Goal: Use online tool/utility

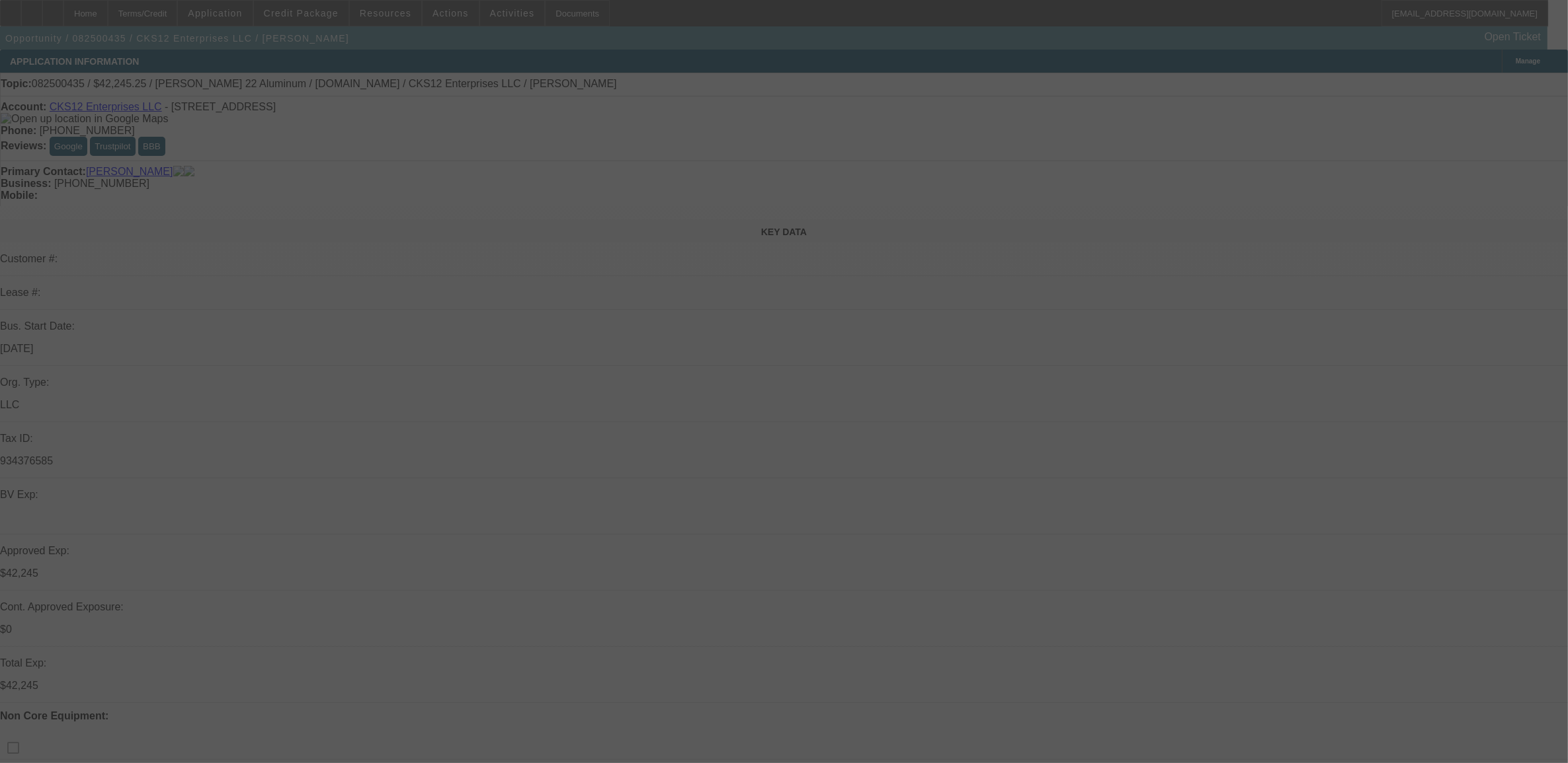
select select "0"
select select "2"
select select "0.1"
select select "0"
select select "2"
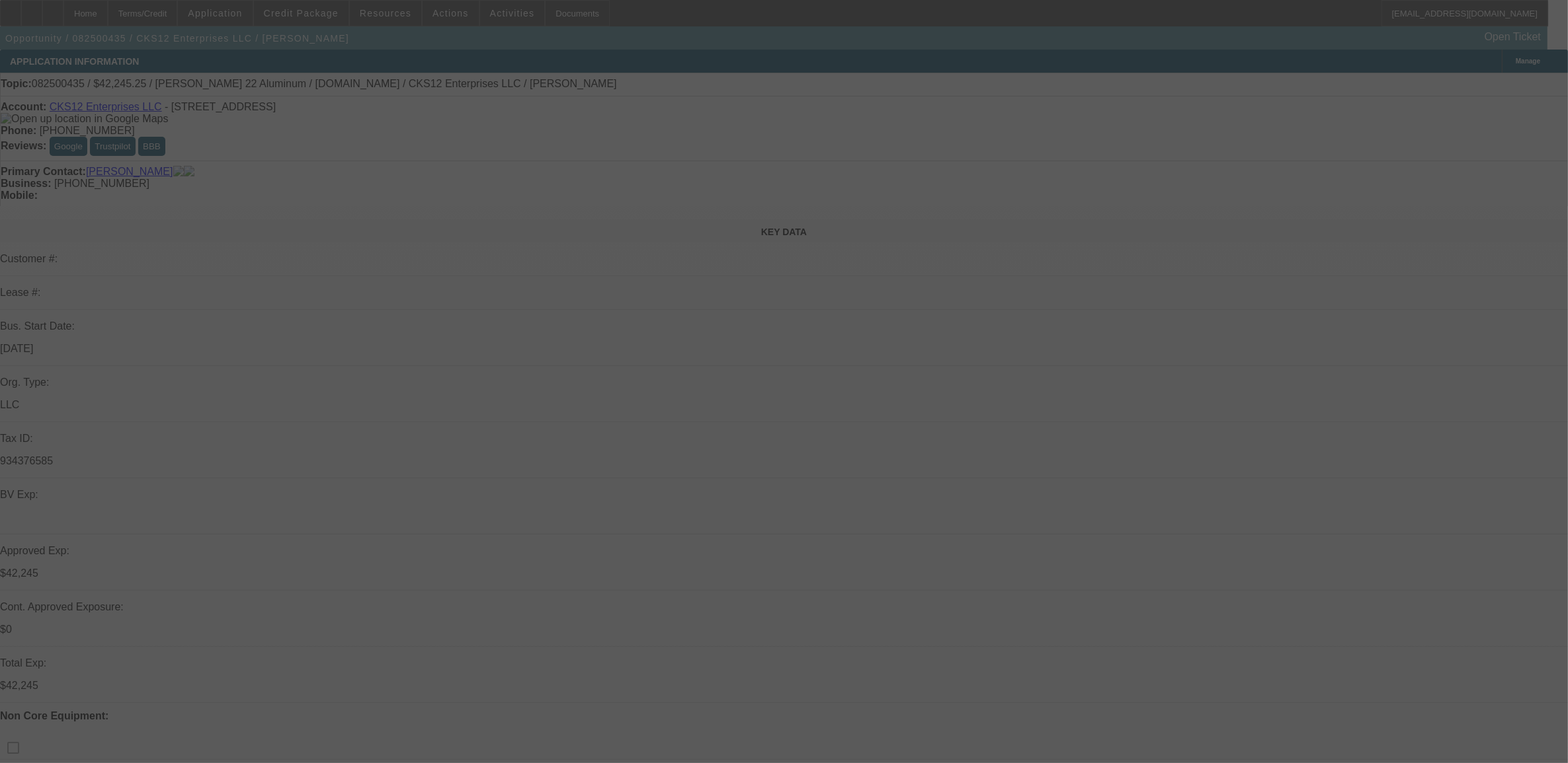
select select "0.1"
select select "0"
select select "2"
select select "0.1"
select select "0"
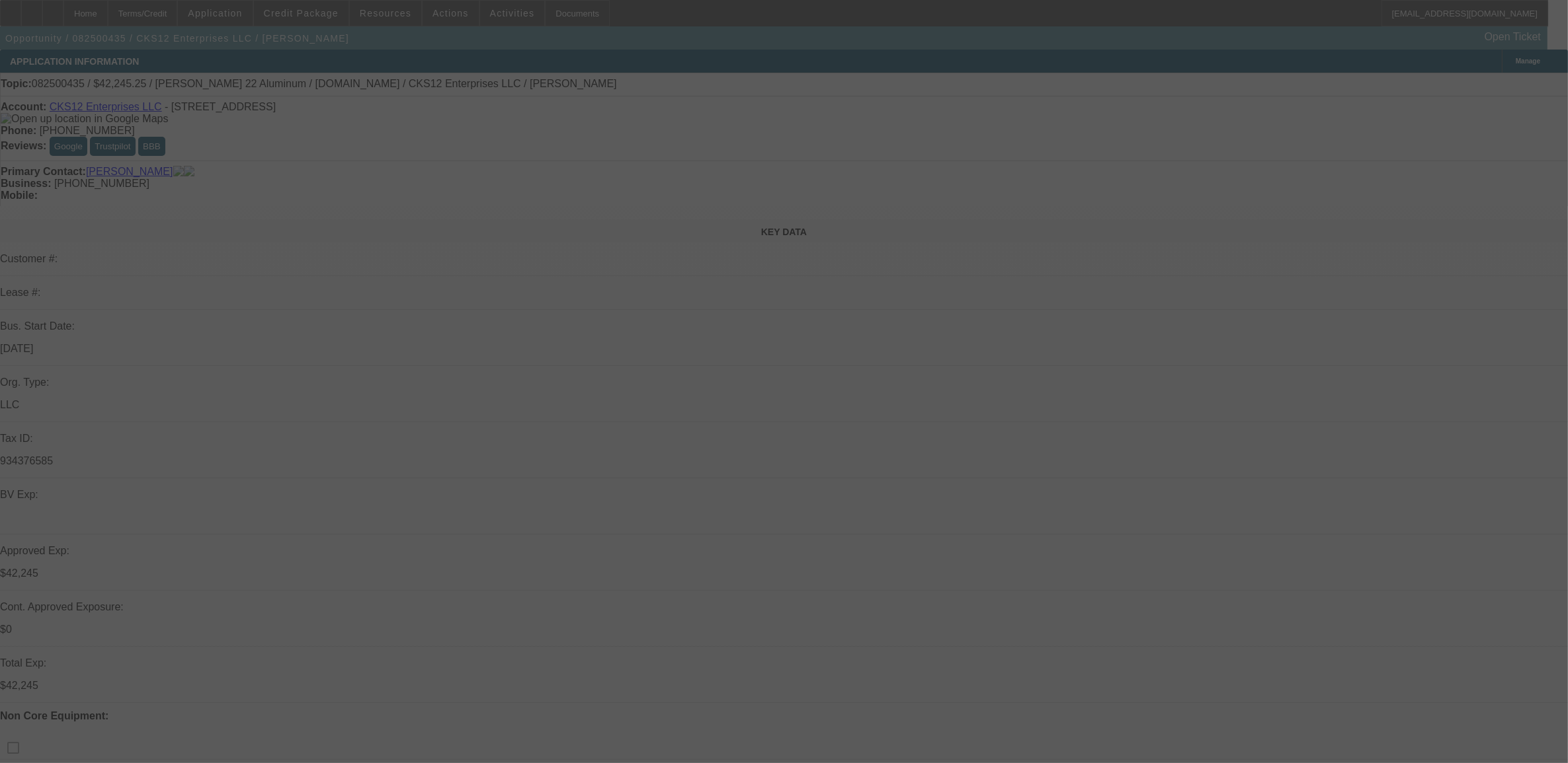
select select "0"
select select "0.1"
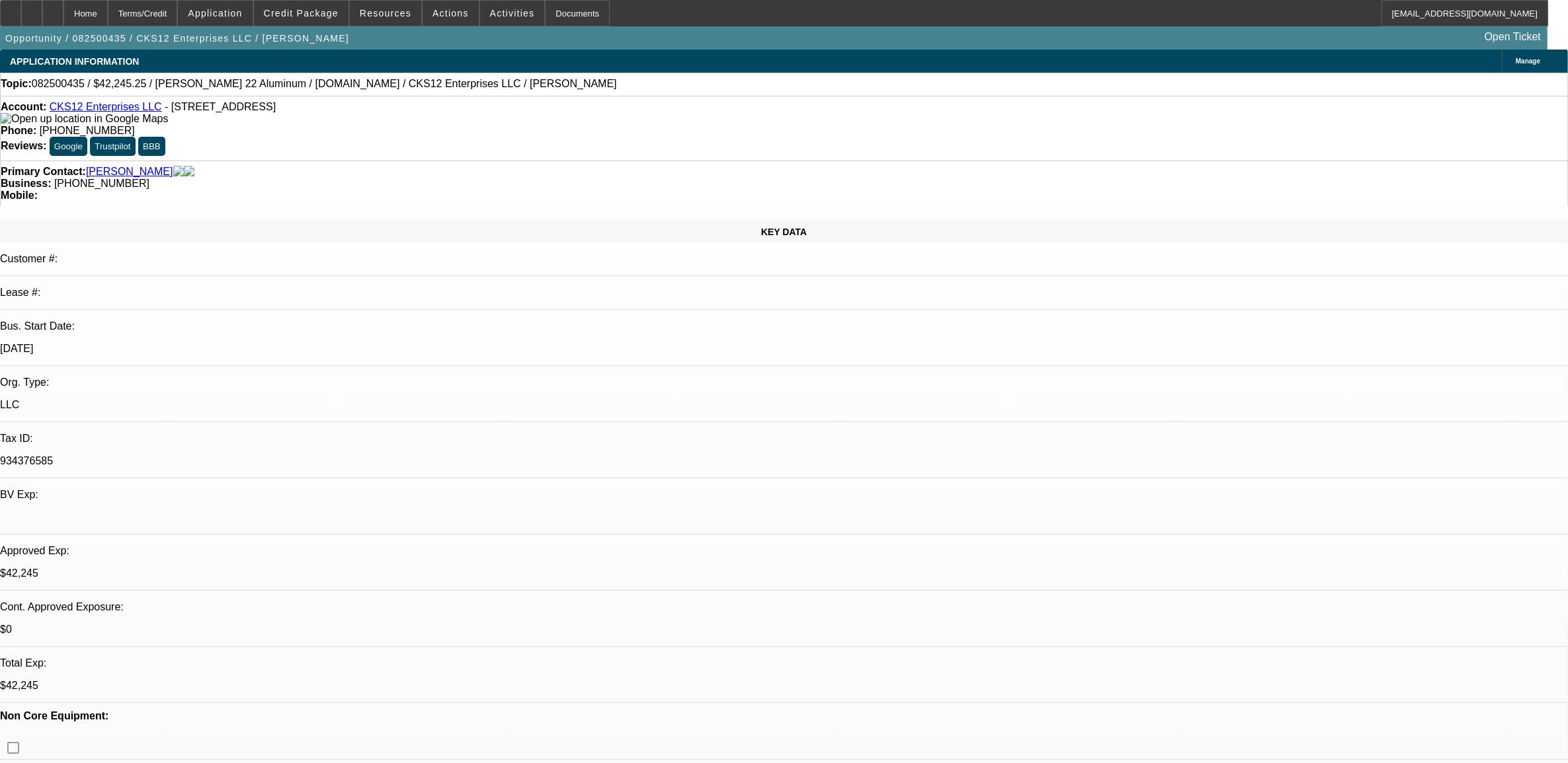
select select "1"
select select "2"
select select "4"
select select "1"
select select "2"
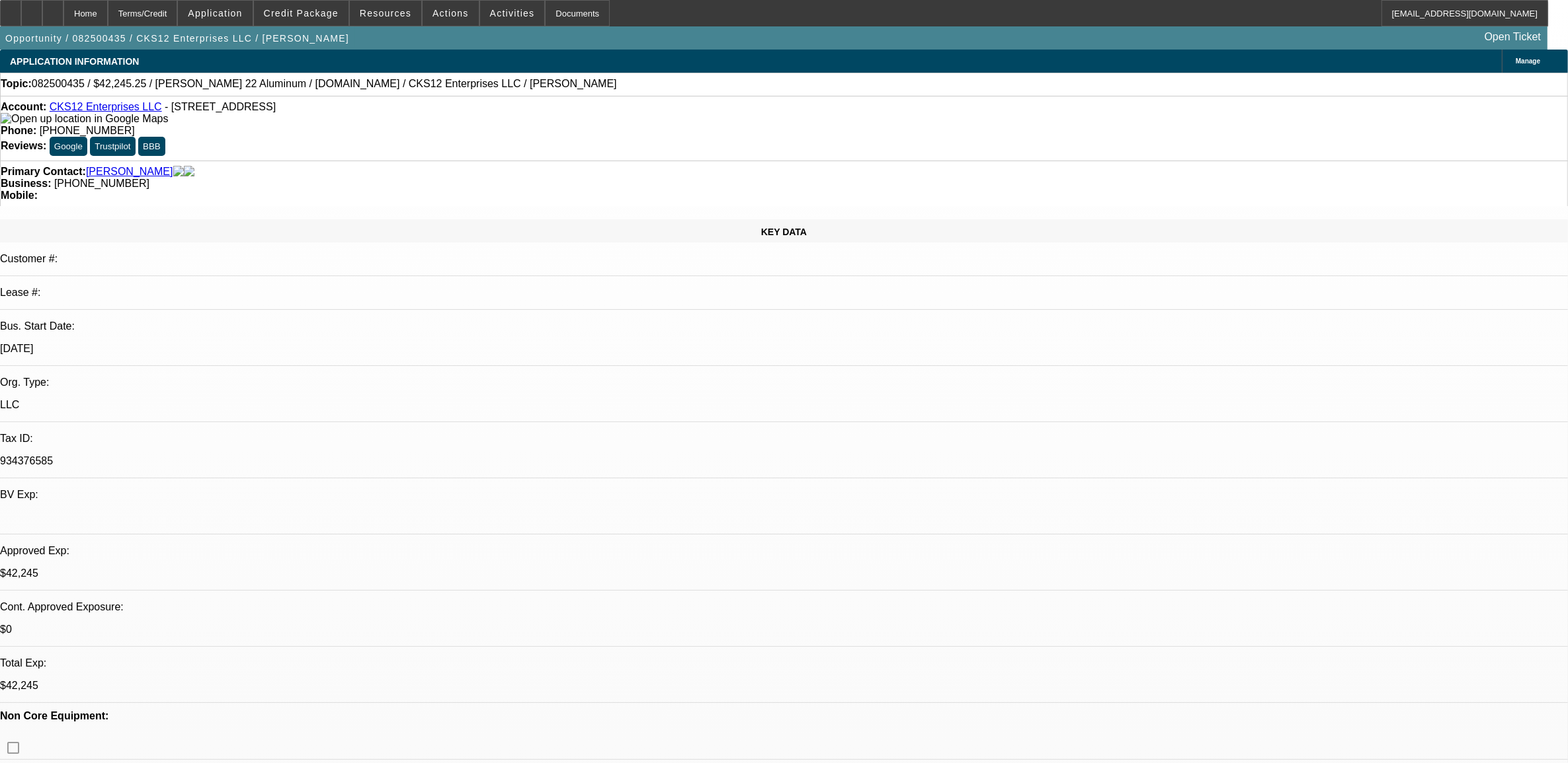
select select "4"
select select "1"
select select "2"
select select "4"
select select "1"
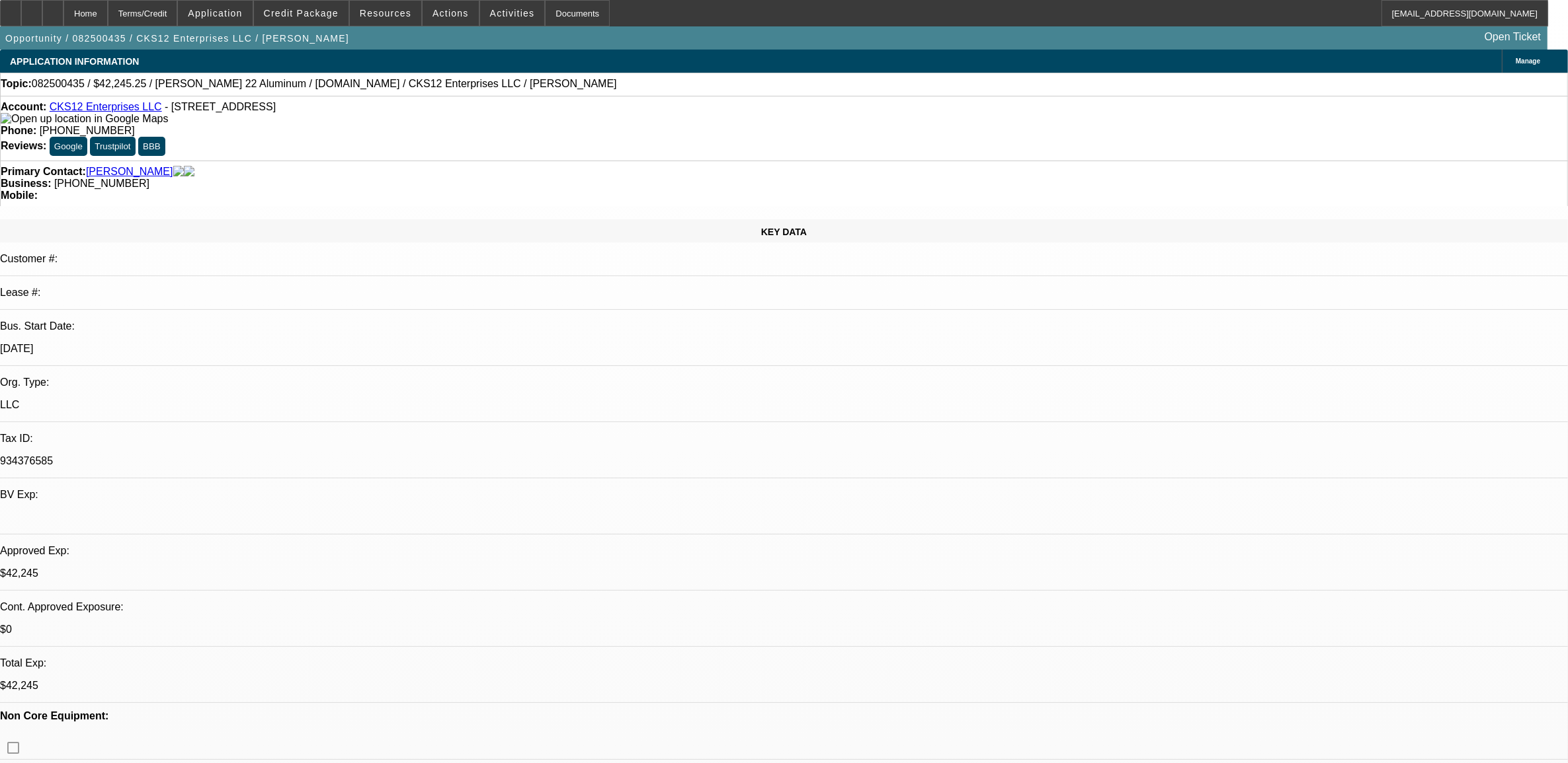
select select "3"
select select "4"
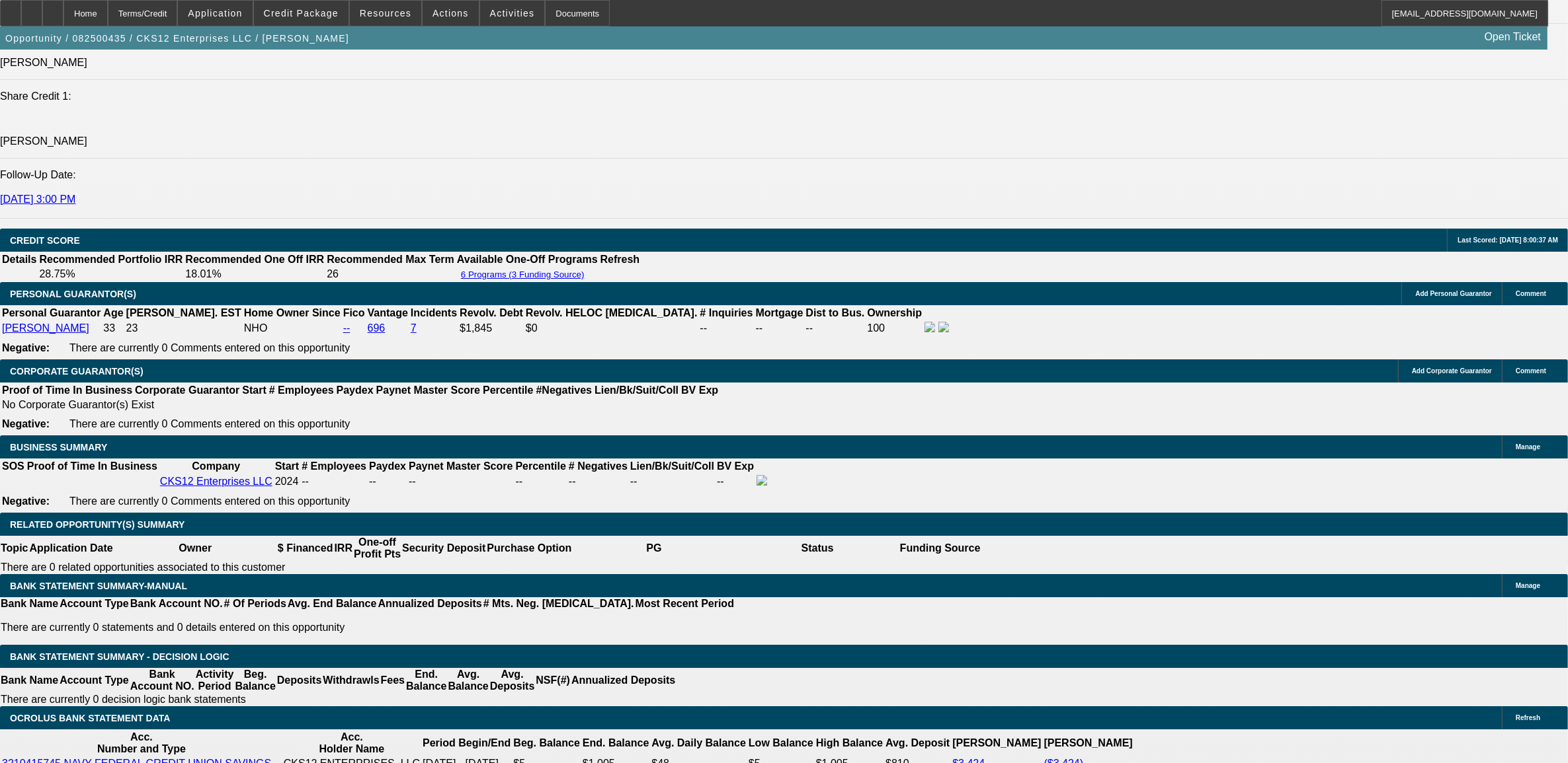
scroll to position [1983, 0]
